Goal: Information Seeking & Learning: Learn about a topic

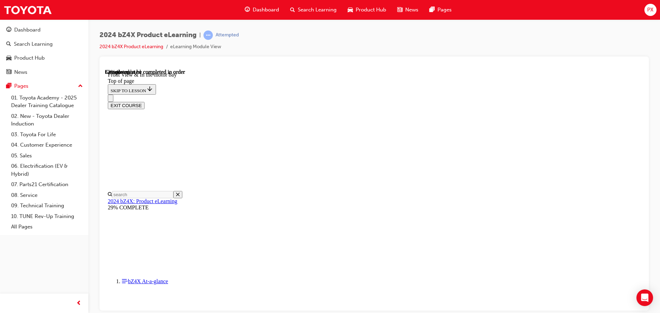
scroll to position [1047, 0]
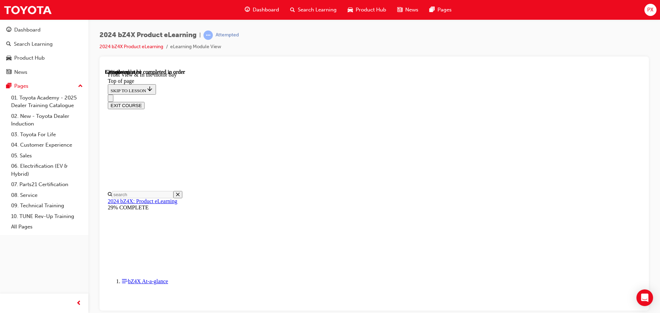
drag, startPoint x: 337, startPoint y: 229, endPoint x: 332, endPoint y: 244, distance: 16.3
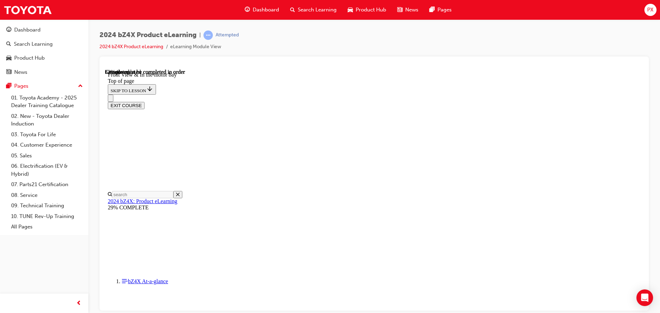
drag, startPoint x: 443, startPoint y: 141, endPoint x: 443, endPoint y: 156, distance: 15.3
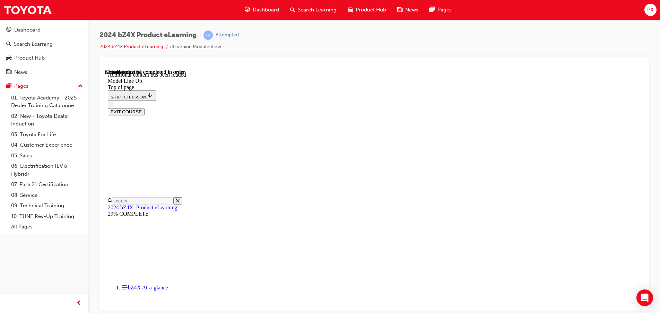
scroll to position [1410, 0]
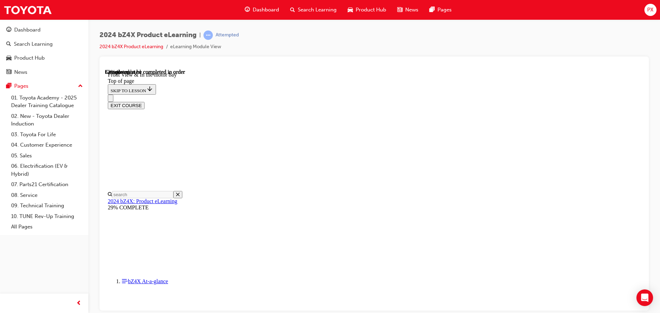
scroll to position [458, 0]
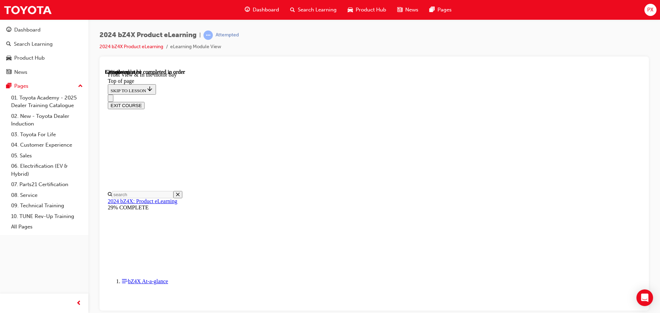
drag, startPoint x: 606, startPoint y: 180, endPoint x: 594, endPoint y: 177, distance: 12.1
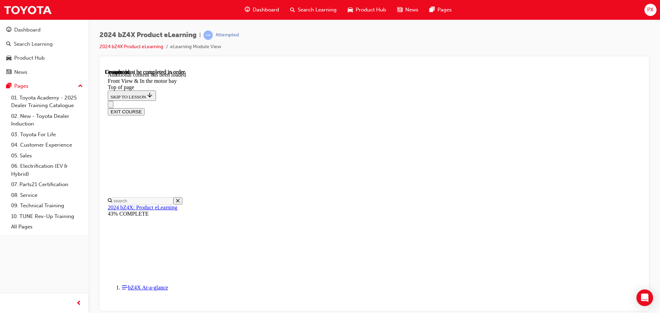
scroll to position [1213, 0]
drag, startPoint x: 449, startPoint y: 165, endPoint x: 465, endPoint y: 166, distance: 16.0
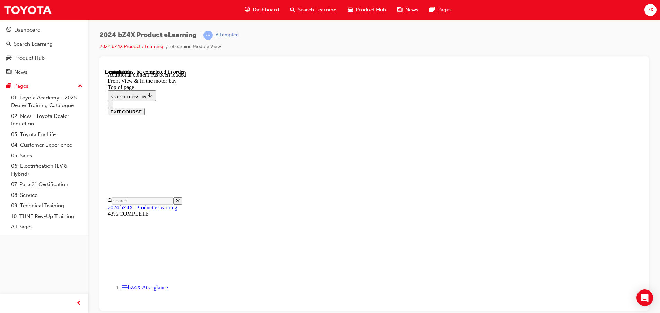
drag, startPoint x: 363, startPoint y: 151, endPoint x: 368, endPoint y: 153, distance: 5.7
drag, startPoint x: 375, startPoint y: 180, endPoint x: 381, endPoint y: 177, distance: 6.4
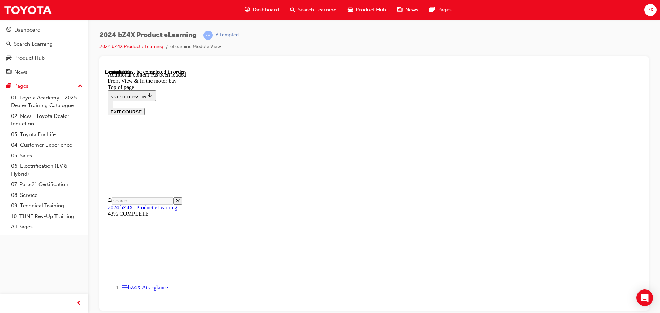
drag, startPoint x: 450, startPoint y: 144, endPoint x: 333, endPoint y: 152, distance: 117.4
drag, startPoint x: 339, startPoint y: 151, endPoint x: 460, endPoint y: 144, distance: 120.9
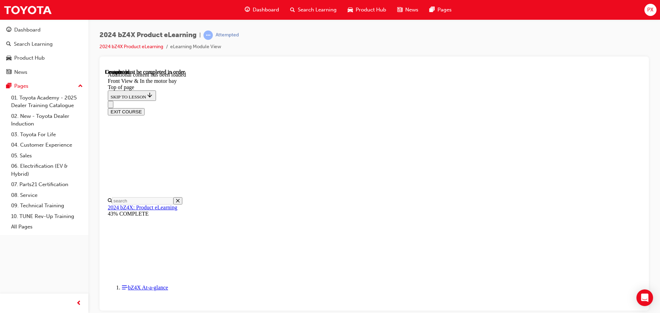
drag, startPoint x: 362, startPoint y: 151, endPoint x: 464, endPoint y: 150, distance: 102.3
drag, startPoint x: 391, startPoint y: 172, endPoint x: 469, endPoint y: 173, distance: 78.0
